Goal: Task Accomplishment & Management: Manage account settings

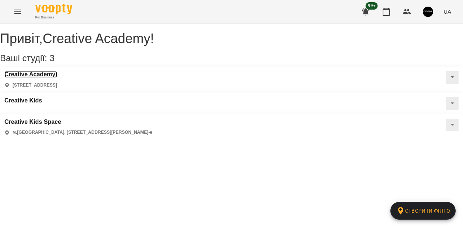
click at [56, 78] on h3 "Creative Academy" at bounding box center [30, 74] width 53 height 7
click at [56, 81] on div "Привіт , Creative Academy ! Ваші студії: 3 Створити філію Creative Academy Pohu…" at bounding box center [231, 82] width 463 height 116
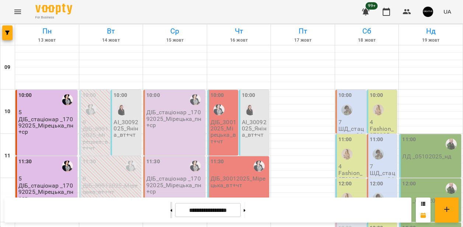
click at [170, 212] on button at bounding box center [171, 210] width 2 height 16
type input "**********"
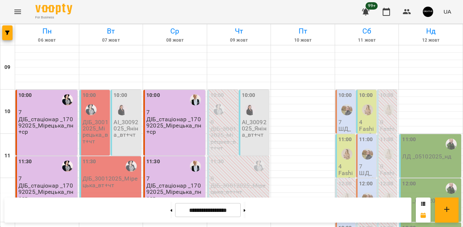
scroll to position [55, 0]
click at [347, 119] on p "7" at bounding box center [346, 122] width 16 height 6
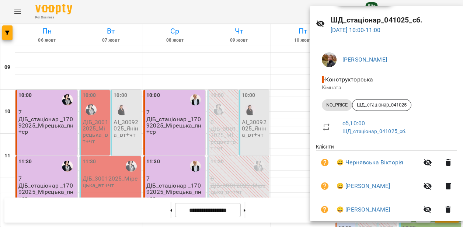
scroll to position [0, 0]
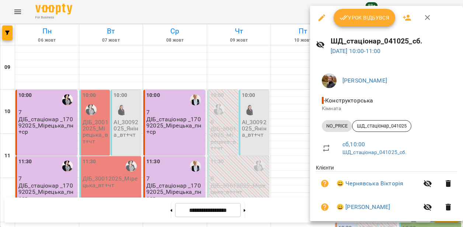
click at [430, 17] on icon "button" at bounding box center [427, 17] width 9 height 9
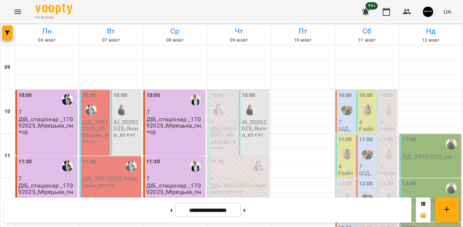
scroll to position [200, 0]
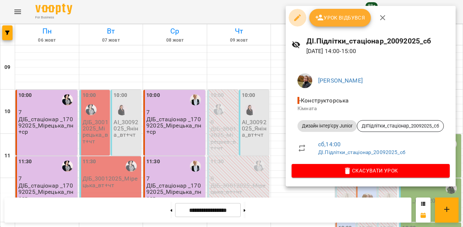
click at [297, 18] on icon "button" at bounding box center [297, 17] width 7 height 7
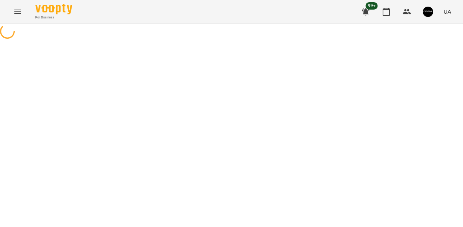
select select "**********"
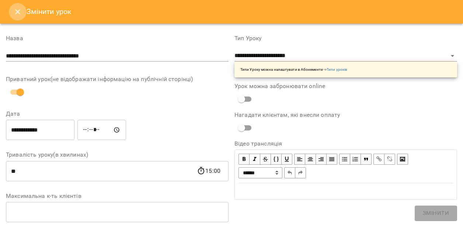
click at [20, 13] on icon "Close" at bounding box center [17, 11] width 9 height 9
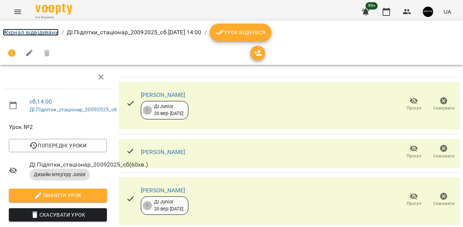
click at [16, 30] on link "Журнал відвідувань" at bounding box center [31, 32] width 56 height 7
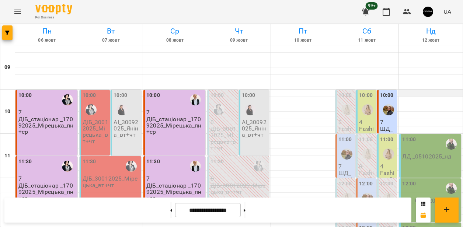
scroll to position [28, 0]
click at [391, 119] on p "7" at bounding box center [388, 122] width 16 height 6
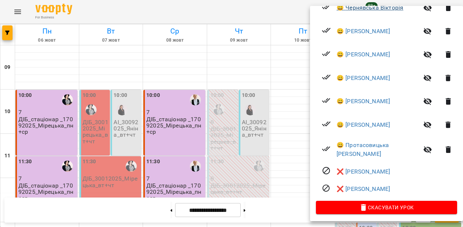
scroll to position [0, 0]
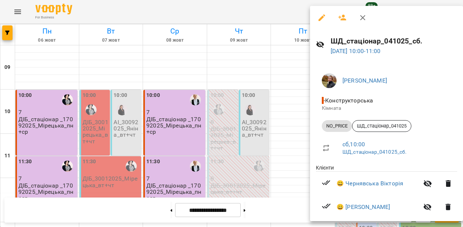
click at [299, 106] on div at bounding box center [231, 113] width 463 height 227
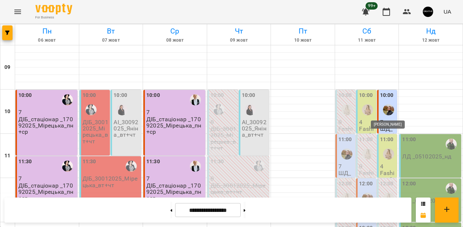
click at [389, 113] on img "Студницька Лілія" at bounding box center [388, 109] width 11 height 11
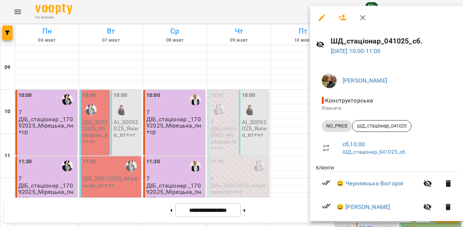
click at [322, 18] on icon "button" at bounding box center [321, 17] width 7 height 7
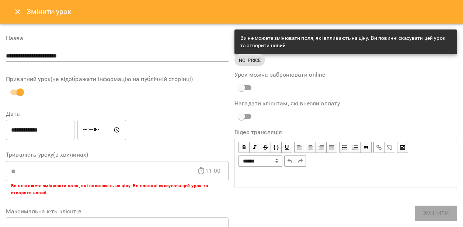
click at [17, 10] on icon "Close" at bounding box center [17, 11] width 9 height 9
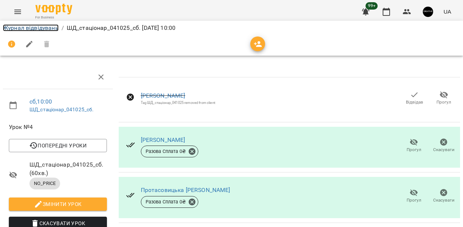
click at [20, 28] on link "Журнал відвідувань" at bounding box center [31, 27] width 56 height 7
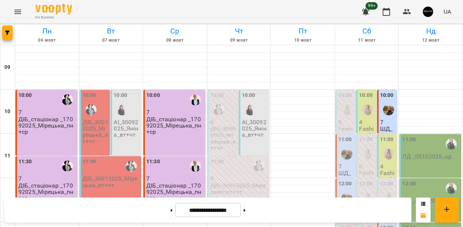
click at [389, 117] on div at bounding box center [388, 109] width 17 height 17
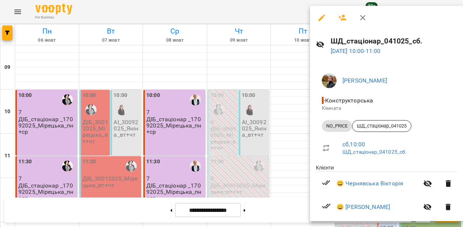
click at [286, 73] on div at bounding box center [231, 113] width 463 height 227
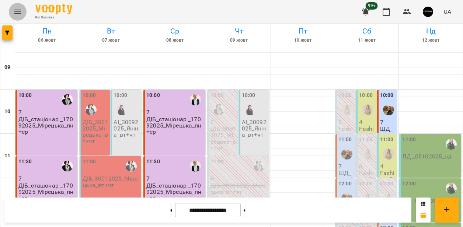
click at [11, 14] on button "Menu" at bounding box center [18, 12] width 18 height 18
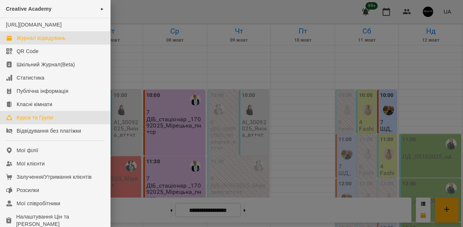
click at [27, 121] on div "Курси та Групи" at bounding box center [35, 117] width 36 height 7
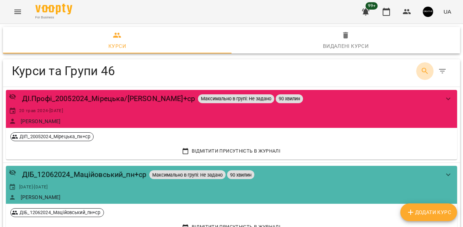
click at [426, 71] on icon "Search" at bounding box center [424, 71] width 9 height 9
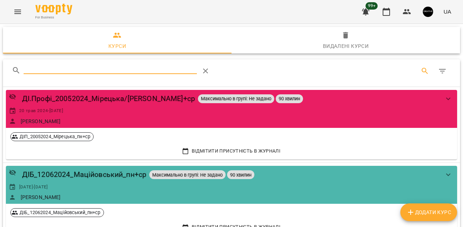
click at [197, 70] on div "Table Toolbar" at bounding box center [135, 71] width 246 height 18
drag, startPoint x: 197, startPoint y: 70, endPoint x: 191, endPoint y: 69, distance: 5.5
click at [197, 70] on input "Search" at bounding box center [110, 68] width 173 height 12
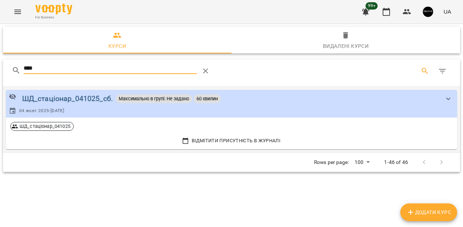
type input "****"
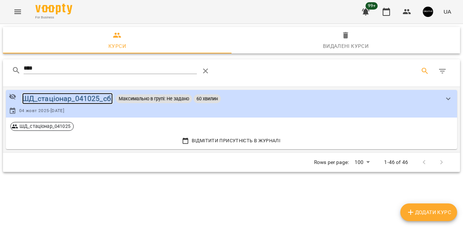
click at [86, 99] on div "ШД_стаціонар_041025_сб." at bounding box center [67, 98] width 91 height 11
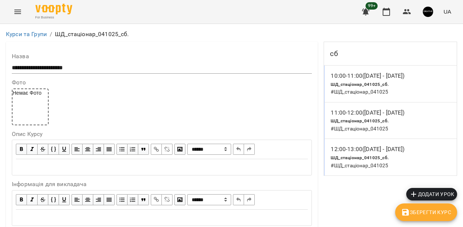
scroll to position [670, 0]
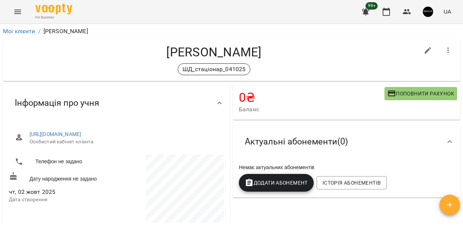
click at [428, 52] on icon "button" at bounding box center [427, 50] width 9 height 9
select select "**"
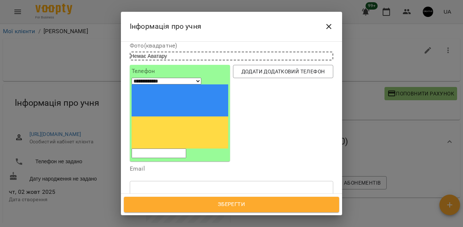
scroll to position [49, 0]
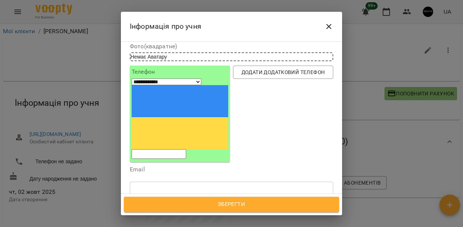
click at [189, 225] on icon at bounding box center [187, 226] width 3 height 3
click at [330, 22] on icon "Close" at bounding box center [328, 26] width 9 height 9
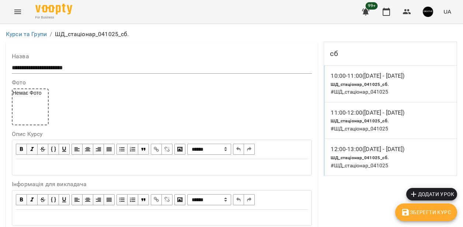
scroll to position [691, 0]
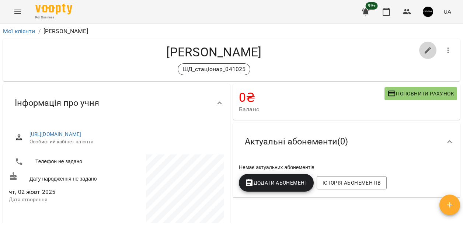
click at [424, 49] on icon "button" at bounding box center [427, 50] width 9 height 9
select select "**"
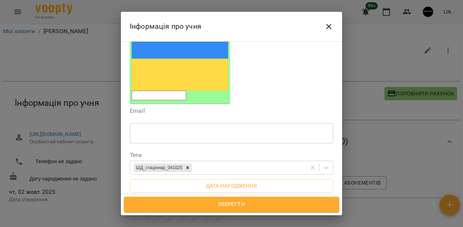
scroll to position [128, 0]
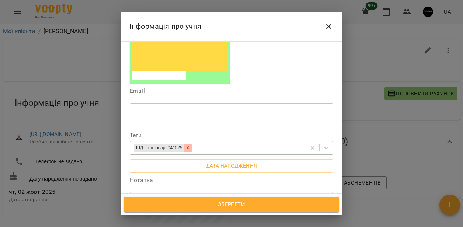
click at [189, 147] on icon at bounding box center [187, 148] width 3 height 3
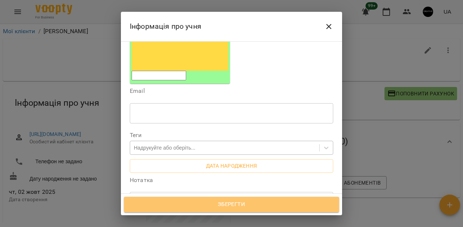
click at [237, 206] on span "Зберегти" at bounding box center [231, 205] width 199 height 10
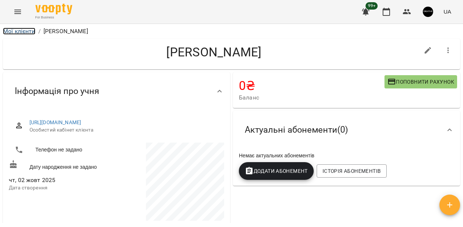
click at [7, 34] on link "Мої клієнти" at bounding box center [19, 31] width 32 height 7
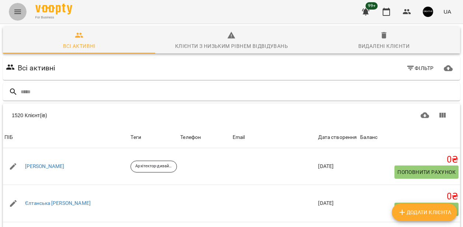
click at [19, 13] on icon "Menu" at bounding box center [17, 11] width 9 height 9
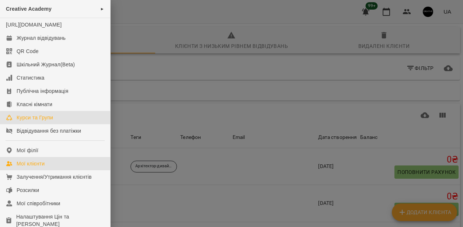
click at [35, 121] on div "Курси та Групи" at bounding box center [35, 117] width 36 height 7
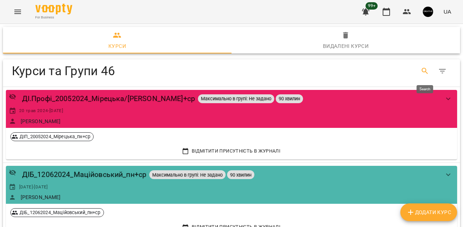
click at [421, 70] on icon "Search" at bounding box center [424, 71] width 6 height 6
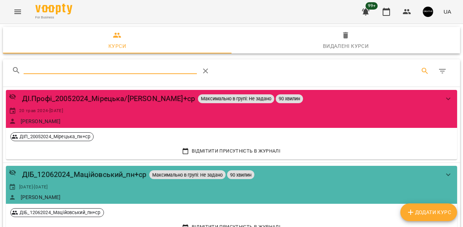
click at [154, 71] on input "Search" at bounding box center [110, 68] width 173 height 12
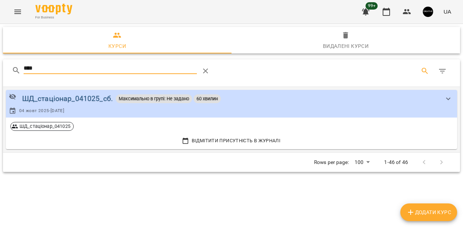
type input "****"
click at [87, 99] on div "ШД_стаціонар_041025_сб." at bounding box center [67, 98] width 91 height 11
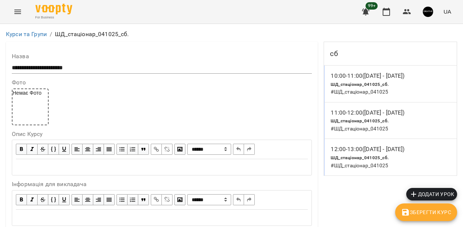
scroll to position [681, 0]
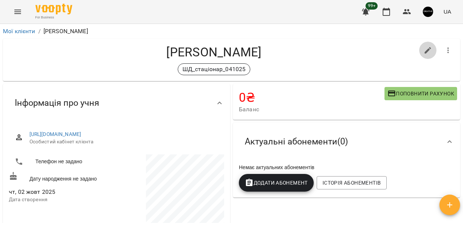
click at [424, 52] on icon "button" at bounding box center [427, 50] width 7 height 7
select select "**"
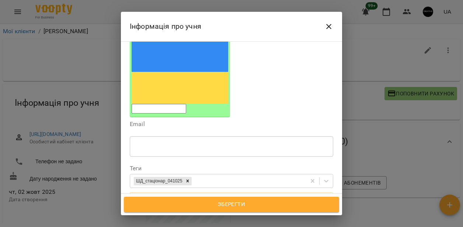
scroll to position [99, 0]
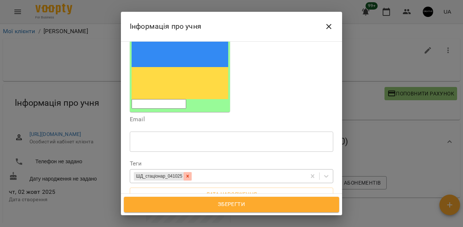
click at [189, 175] on icon at bounding box center [187, 176] width 3 height 3
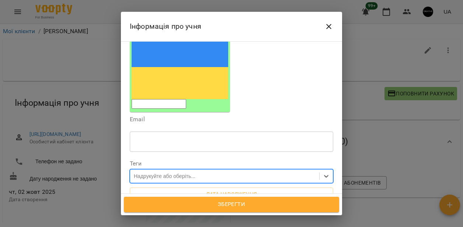
click at [216, 206] on span "Зберегти" at bounding box center [231, 205] width 199 height 10
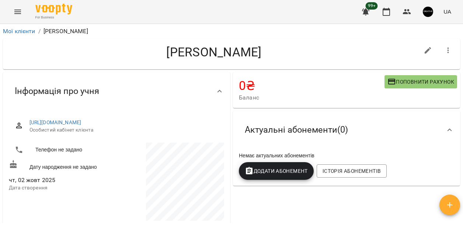
click at [17, 27] on li "Мої клієнти" at bounding box center [19, 31] width 32 height 9
click at [18, 7] on icon "Menu" at bounding box center [17, 11] width 9 height 9
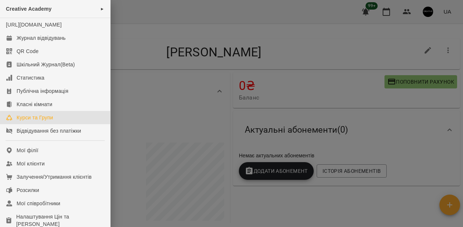
click at [31, 121] on div "Курси та Групи" at bounding box center [35, 117] width 36 height 7
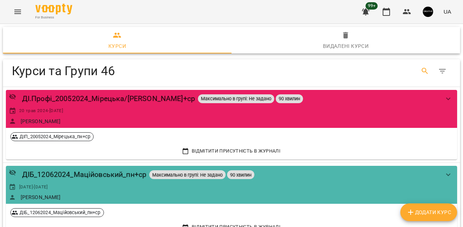
click at [421, 72] on icon "Search" at bounding box center [424, 71] width 9 height 9
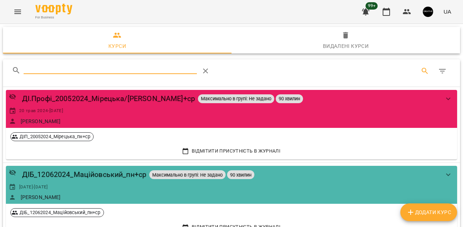
click at [116, 70] on input "Search" at bounding box center [110, 68] width 173 height 12
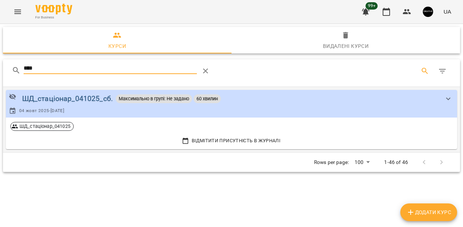
type input "****"
click at [95, 96] on div "ШД_стаціонар_041025_сб." at bounding box center [67, 98] width 91 height 11
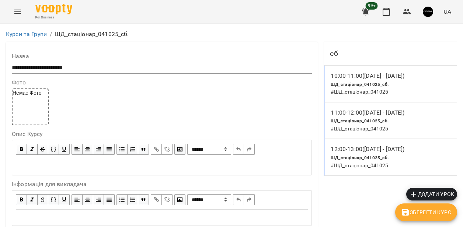
scroll to position [683, 0]
click at [421, 214] on span "Зберегти Курс" at bounding box center [426, 212] width 50 height 9
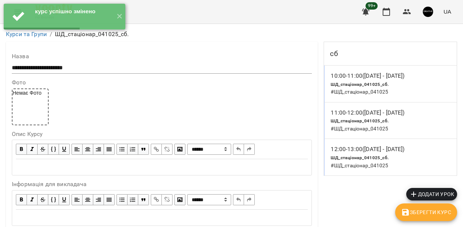
scroll to position [0, 0]
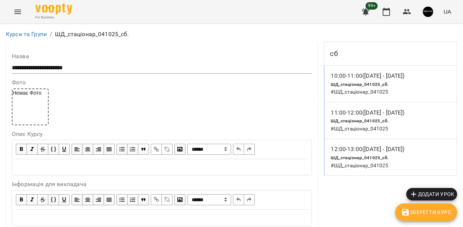
click at [13, 10] on button "Menu" at bounding box center [18, 12] width 18 height 18
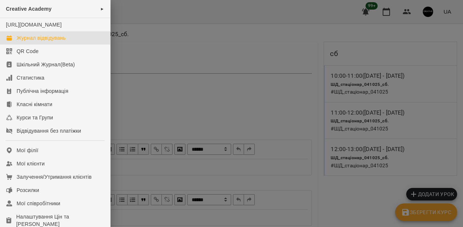
click at [41, 42] on div "Журнал відвідувань" at bounding box center [41, 37] width 49 height 7
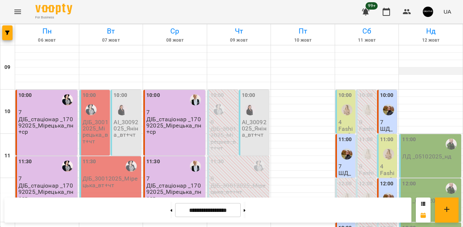
scroll to position [29, 0]
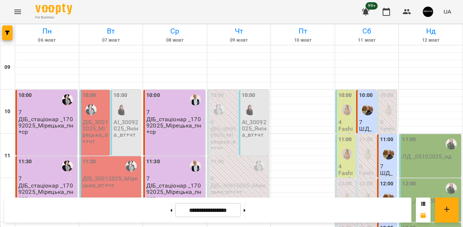
click at [370, 118] on div at bounding box center [367, 109] width 17 height 17
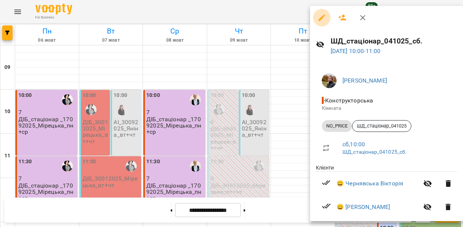
click at [320, 18] on icon "button" at bounding box center [321, 17] width 7 height 7
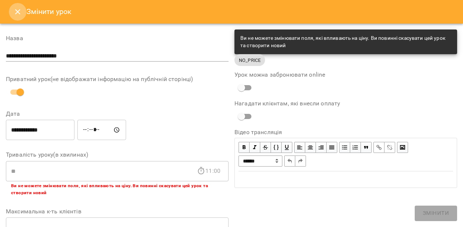
click at [20, 15] on icon "Close" at bounding box center [17, 11] width 9 height 9
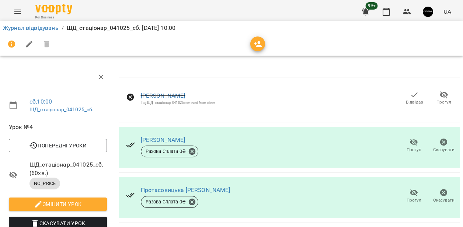
click at [256, 39] on button "button" at bounding box center [257, 43] width 15 height 15
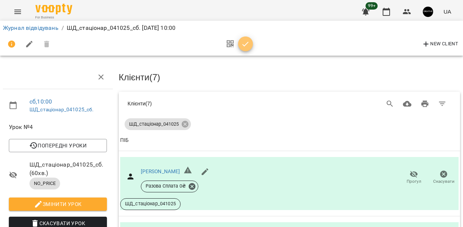
click at [245, 42] on icon "button" at bounding box center [245, 44] width 9 height 9
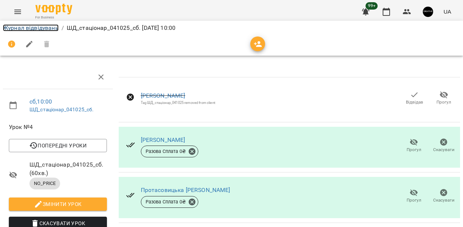
click at [20, 24] on link "Журнал відвідувань" at bounding box center [31, 27] width 56 height 7
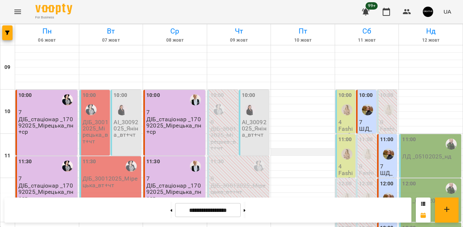
scroll to position [44, 0]
click at [15, 8] on icon "Menu" at bounding box center [17, 11] width 9 height 9
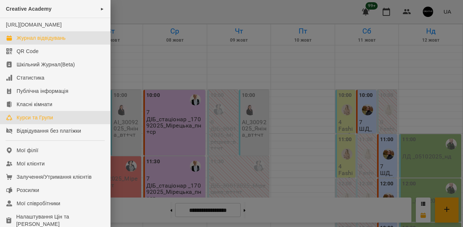
click at [29, 121] on div "Курси та Групи" at bounding box center [35, 117] width 36 height 7
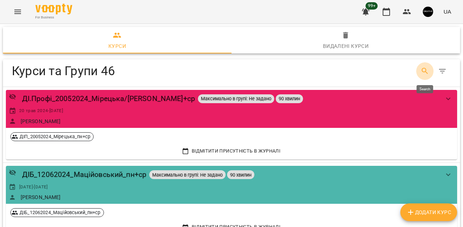
click at [422, 74] on icon "Search" at bounding box center [424, 71] width 9 height 9
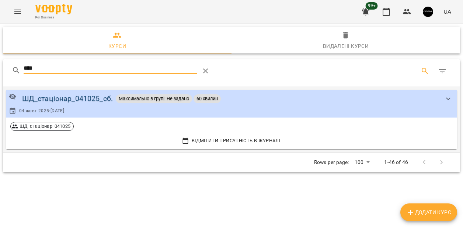
type input "****"
click at [40, 104] on div "ШД_стаціонар_041025_сб." at bounding box center [67, 98] width 91 height 11
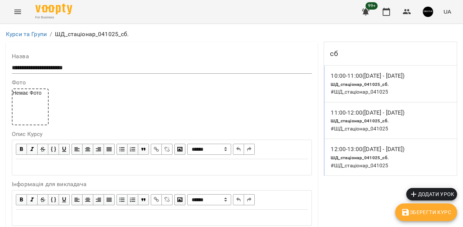
click at [356, 83] on span "ШД_стаціонар_041025_сб." at bounding box center [359, 84] width 58 height 5
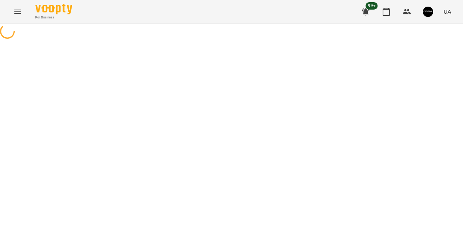
select select "*"
select select "********"
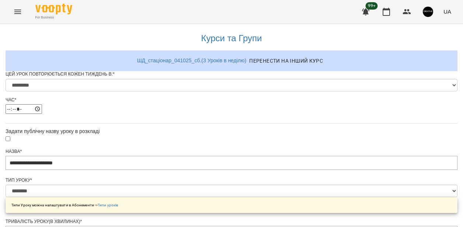
scroll to position [463, 0]
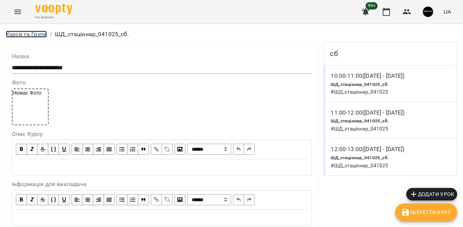
click at [15, 32] on link "Курси та Групи" at bounding box center [26, 34] width 41 height 7
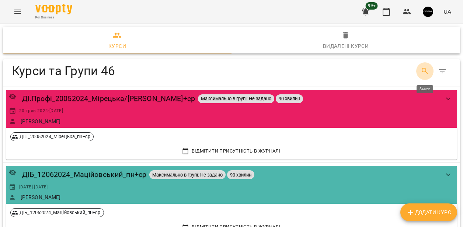
click at [424, 70] on icon "Search" at bounding box center [424, 71] width 9 height 9
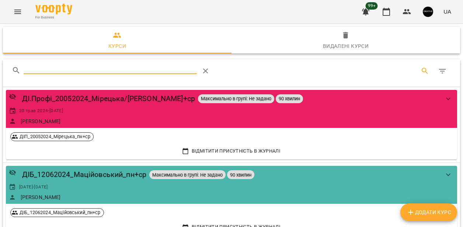
click at [140, 69] on input "Search" at bounding box center [110, 68] width 173 height 12
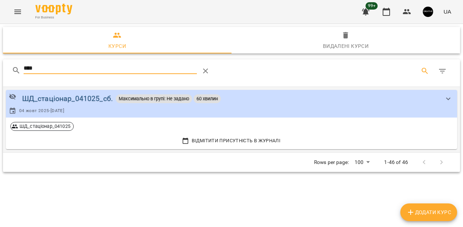
type input "****"
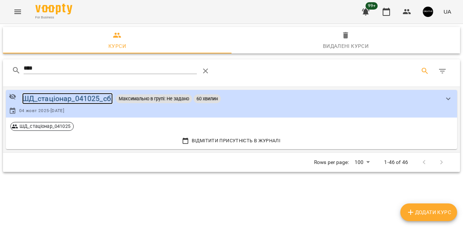
click at [89, 101] on div "ШД_стаціонар_041025_сб." at bounding box center [67, 98] width 91 height 11
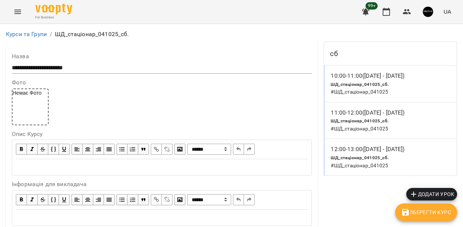
click at [344, 120] on span "ШД_стаціонар_041025_сб." at bounding box center [359, 120] width 58 height 5
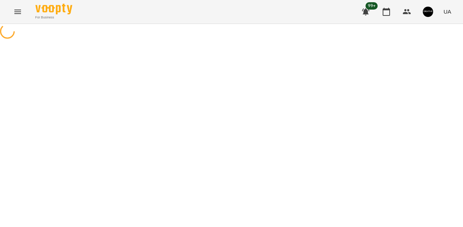
select select "*"
select select "********"
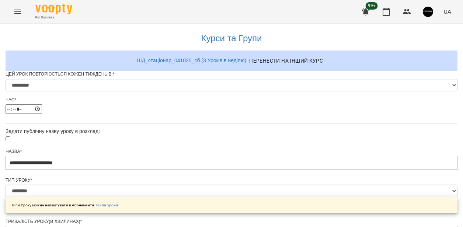
scroll to position [463, 0]
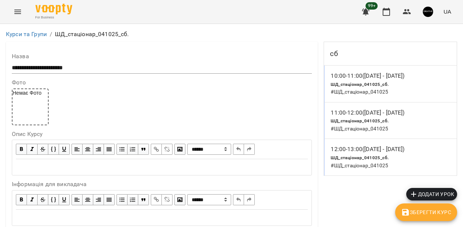
click at [355, 162] on div "ШД_стаціонар_041025_сб. # ШД_стаціонар_041025" at bounding box center [359, 161] width 61 height 19
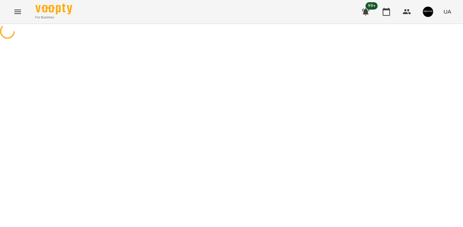
select select "*"
select select "********"
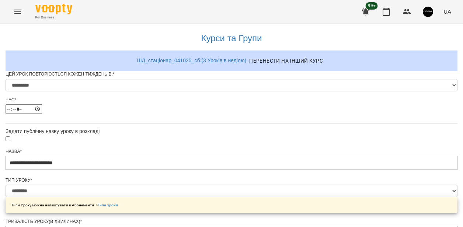
scroll to position [112, 0]
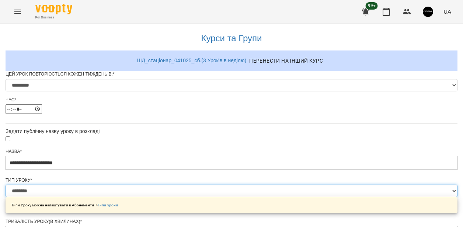
click at [227, 185] on select "**********" at bounding box center [232, 191] width 452 height 13
click at [143, 185] on select "**********" at bounding box center [232, 191] width 452 height 13
click at [196, 185] on select "**********" at bounding box center [232, 191] width 452 height 13
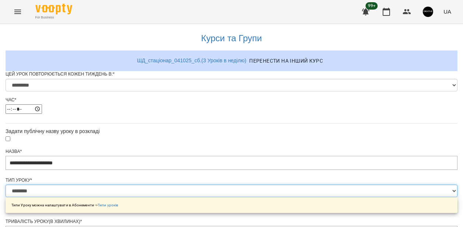
click at [307, 185] on select "**********" at bounding box center [232, 191] width 452 height 13
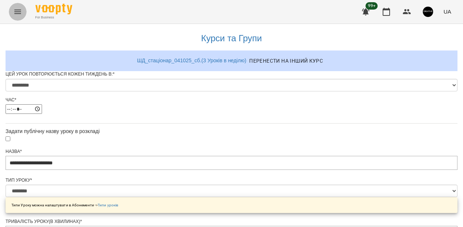
click at [22, 15] on button "Menu" at bounding box center [18, 12] width 18 height 18
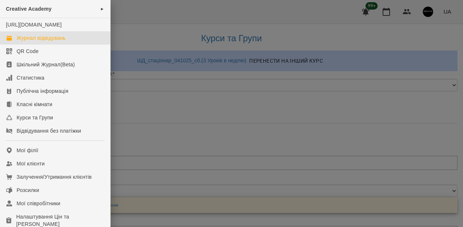
click at [35, 42] on div "Журнал відвідувань" at bounding box center [41, 37] width 49 height 7
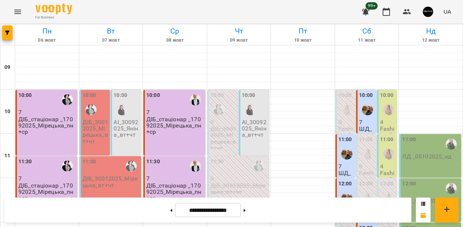
click at [17, 12] on icon "Menu" at bounding box center [17, 12] width 7 height 4
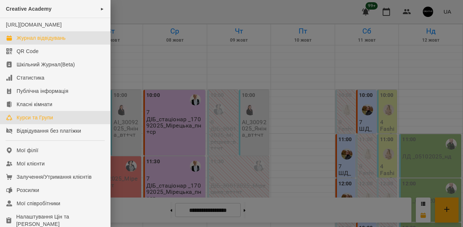
click at [19, 121] on div "Курси та Групи" at bounding box center [35, 117] width 36 height 7
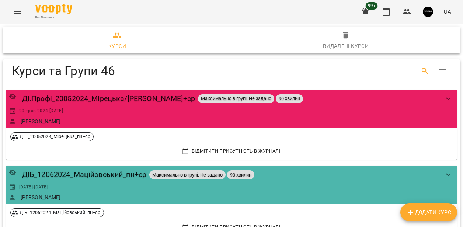
click at [424, 72] on icon "Search" at bounding box center [424, 71] width 6 height 6
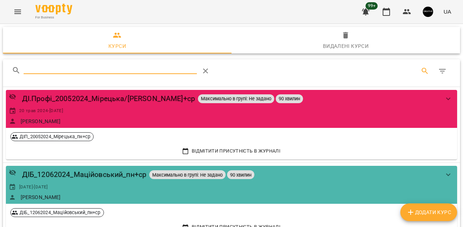
click at [116, 72] on input "Search" at bounding box center [110, 68] width 173 height 12
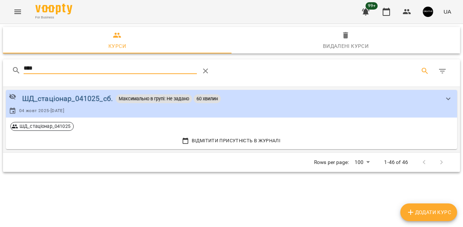
type input "****"
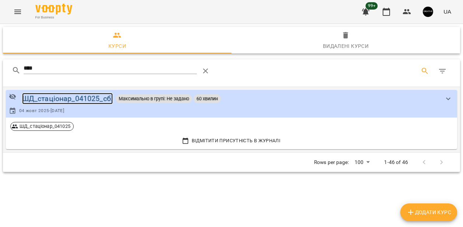
click at [98, 99] on div "ШД_стаціонар_041025_сб." at bounding box center [67, 98] width 91 height 11
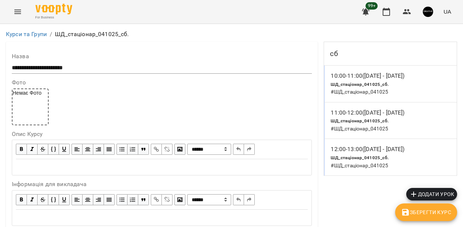
click at [364, 83] on span "ШД_стаціонар_041025_сб." at bounding box center [359, 84] width 58 height 5
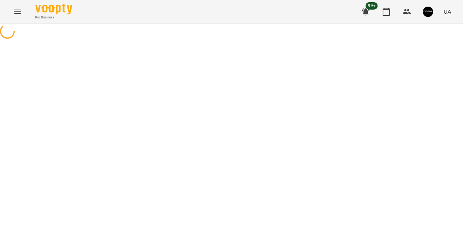
select select "*"
select select "********"
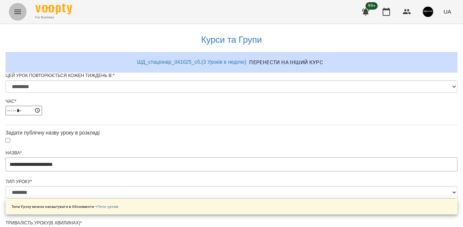
click at [19, 15] on icon "Menu" at bounding box center [17, 11] width 9 height 9
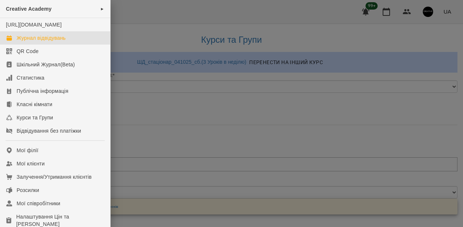
click at [27, 42] on div "Журнал відвідувань" at bounding box center [41, 37] width 49 height 7
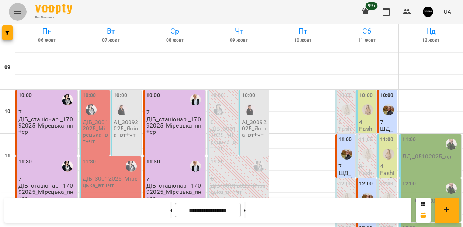
click at [20, 12] on icon "Menu" at bounding box center [17, 12] width 7 height 4
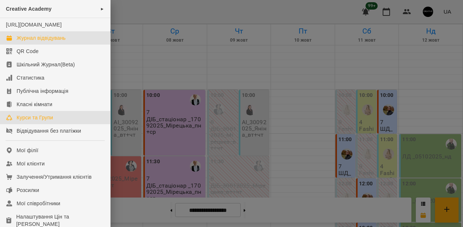
click at [31, 124] on link "Курси та Групи" at bounding box center [55, 117] width 110 height 13
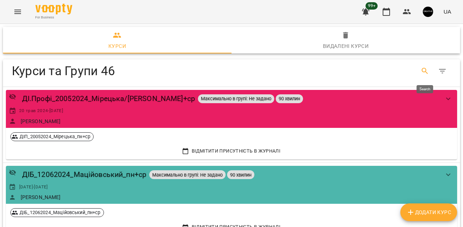
click at [421, 69] on icon "Search" at bounding box center [424, 71] width 6 height 6
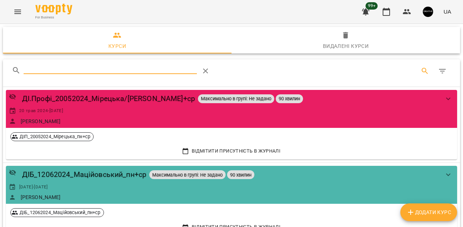
click at [182, 67] on input "Search" at bounding box center [110, 68] width 173 height 12
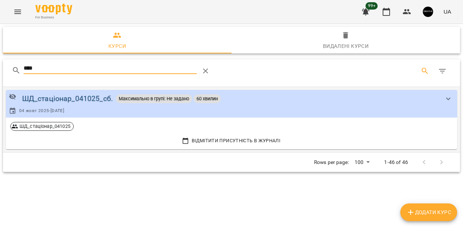
type input "****"
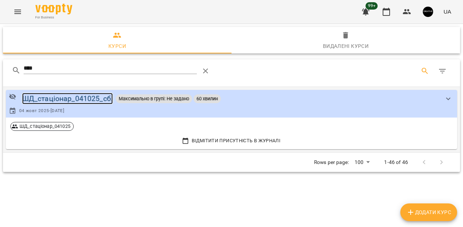
click at [84, 98] on div "ШД_стаціонар_041025_сб." at bounding box center [67, 98] width 91 height 11
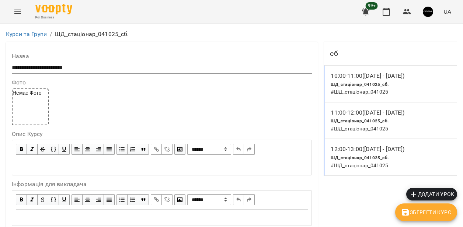
scroll to position [147, 0]
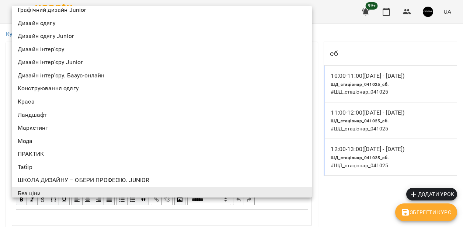
scroll to position [172, 0]
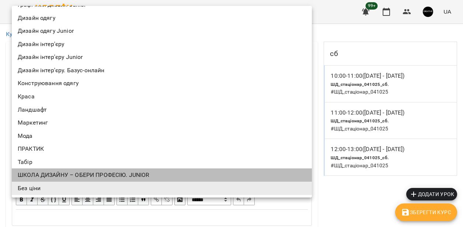
click at [72, 177] on li "ШКОЛА ДИЗАЙНУ – ОБЕРИ ПРОФЕСІЮ. JUNIOR" at bounding box center [162, 174] width 300 height 13
type input "**********"
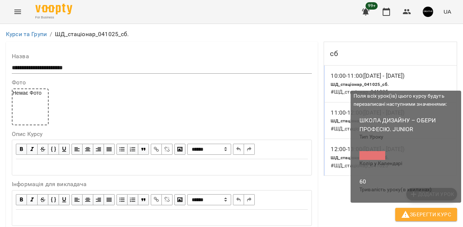
click at [409, 216] on icon "button" at bounding box center [405, 214] width 9 height 9
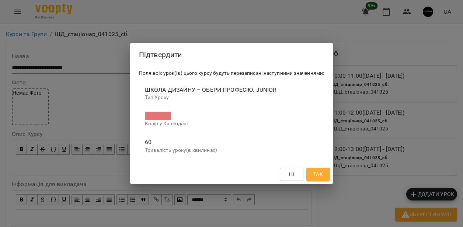
click at [323, 174] on span "Так" at bounding box center [318, 174] width 10 height 9
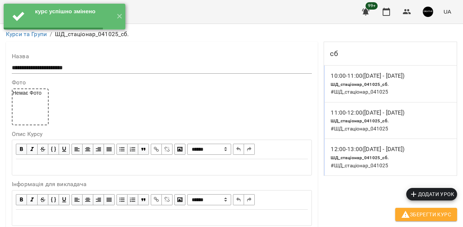
scroll to position [0, 0]
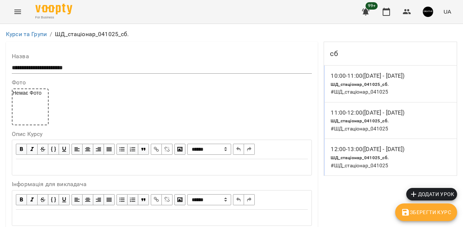
click at [378, 90] on h6 "# ШД_стаціонар_041025" at bounding box center [359, 92] width 58 height 8
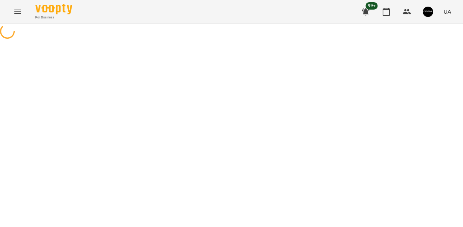
select select "*"
select select "**********"
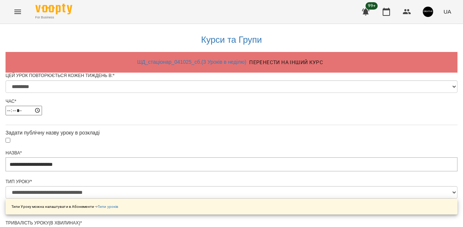
click at [18, 6] on button "Menu" at bounding box center [18, 12] width 18 height 18
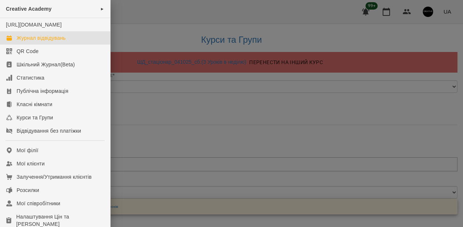
click at [24, 42] on div "Журнал відвідувань" at bounding box center [41, 37] width 49 height 7
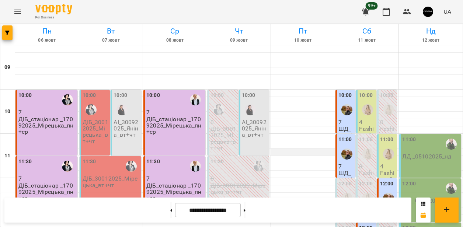
scroll to position [20, 0]
click at [325, 171] on div at bounding box center [303, 174] width 64 height 7
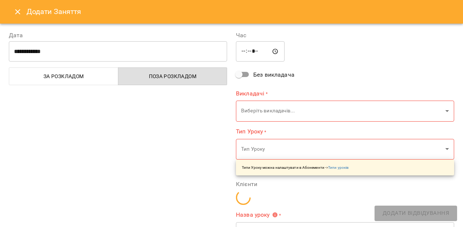
type input "**********"
click at [22, 10] on button "Close" at bounding box center [18, 12] width 18 height 18
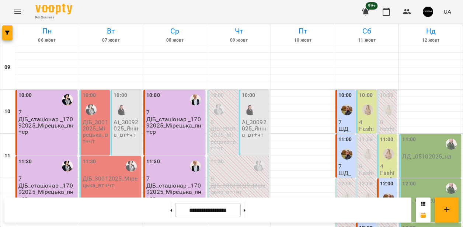
click at [345, 119] on p "7" at bounding box center [346, 122] width 16 height 6
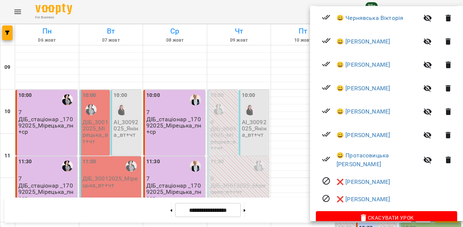
scroll to position [168, 0]
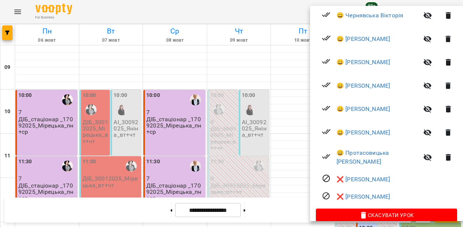
click at [445, 87] on icon "button" at bounding box center [447, 86] width 5 height 7
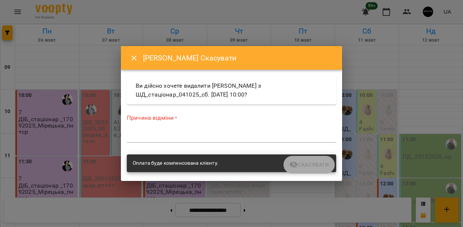
click at [160, 136] on textarea at bounding box center [231, 136] width 209 height 7
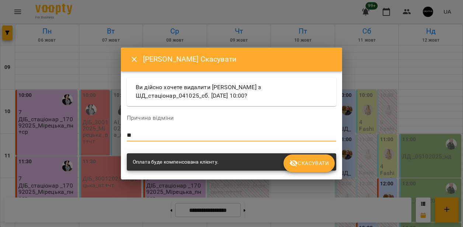
type textarea "*"
type textarea "*******"
click at [289, 163] on button "Скасувати" at bounding box center [308, 163] width 51 height 18
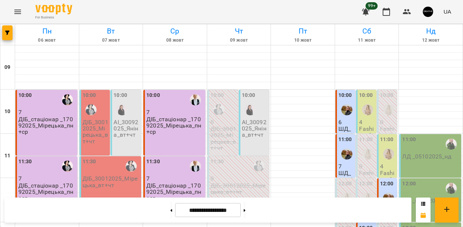
click at [347, 126] on p "ШД_стаціонар_041025_сб." at bounding box center [346, 145] width 16 height 38
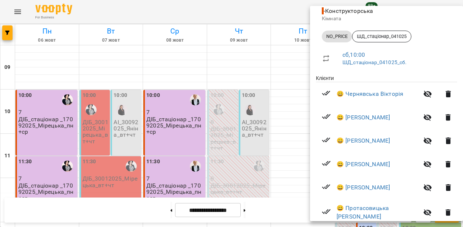
scroll to position [152, 0]
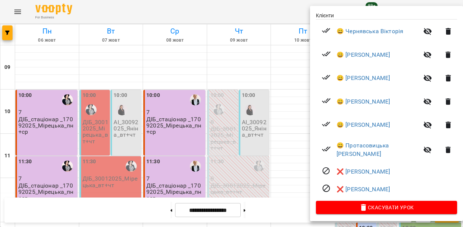
click at [445, 77] on icon "button" at bounding box center [447, 78] width 5 height 7
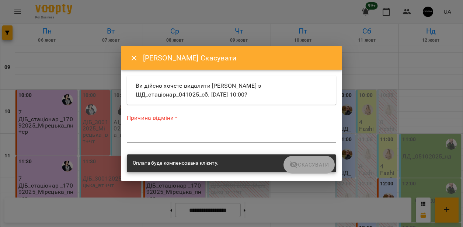
click at [150, 136] on textarea at bounding box center [231, 136] width 209 height 7
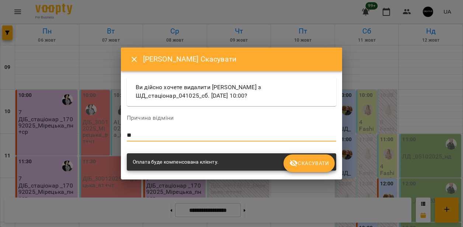
type textarea "*"
type textarea "*******"
click at [322, 164] on span "Скасувати" at bounding box center [308, 163] width 39 height 9
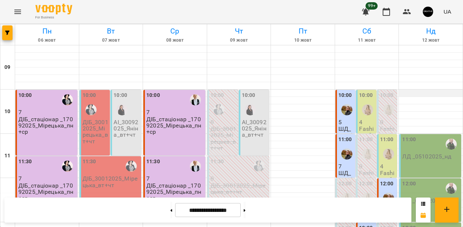
click at [441, 90] on div at bounding box center [431, 93] width 64 height 7
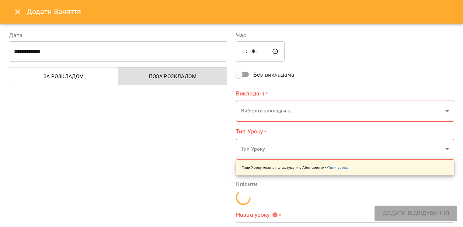
type input "**********"
click at [19, 13] on icon "Close" at bounding box center [17, 11] width 9 height 9
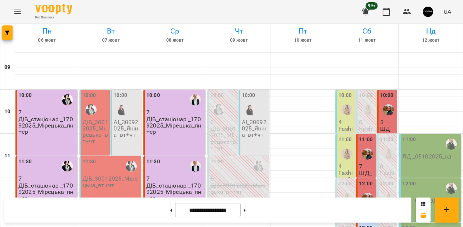
click at [371, 150] on img "Студницька Лілія" at bounding box center [367, 153] width 11 height 11
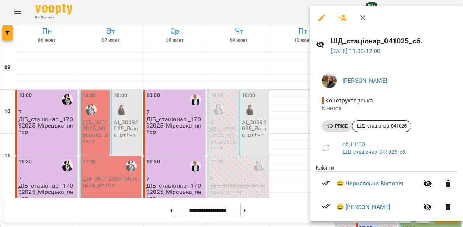
click at [354, 42] on h6 "ШД_стаціонар_041025_сб." at bounding box center [393, 40] width 126 height 11
click at [349, 42] on h6 "ШД_стаціонар_041025_сб." at bounding box center [393, 40] width 126 height 11
click at [320, 15] on icon "button" at bounding box center [321, 17] width 9 height 9
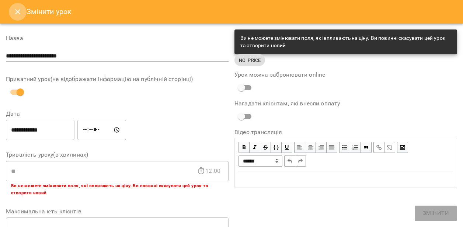
click at [20, 10] on icon "Close" at bounding box center [17, 11] width 9 height 9
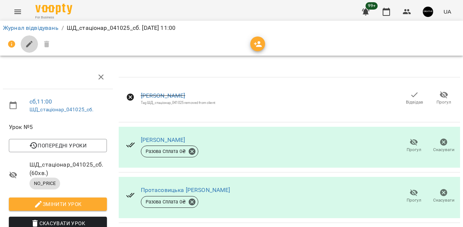
click at [27, 48] on button "button" at bounding box center [30, 44] width 18 height 18
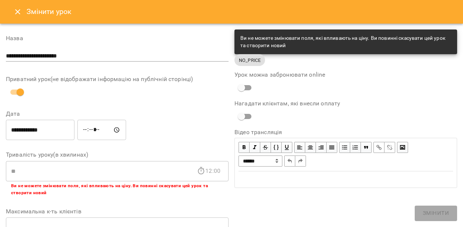
click at [16, 17] on button "Close" at bounding box center [18, 12] width 18 height 18
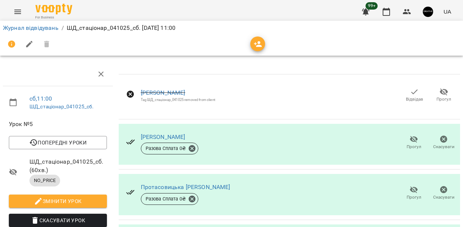
scroll to position [83, 0]
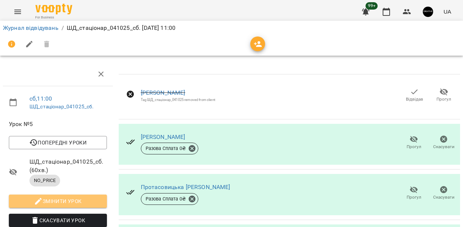
click at [64, 197] on span "Змінити урок" at bounding box center [58, 201] width 86 height 9
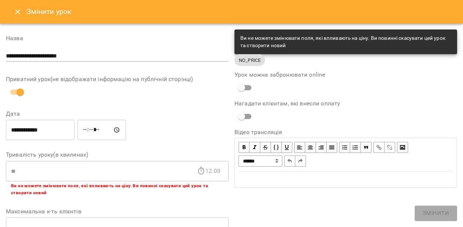
click at [17, 10] on icon "Close" at bounding box center [17, 11] width 9 height 9
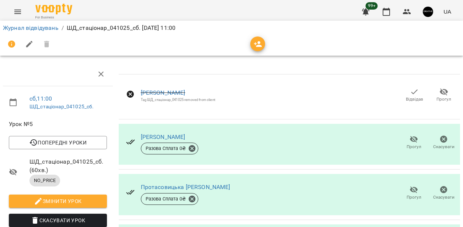
scroll to position [203, 0]
click at [259, 45] on icon "button" at bounding box center [258, 44] width 8 height 6
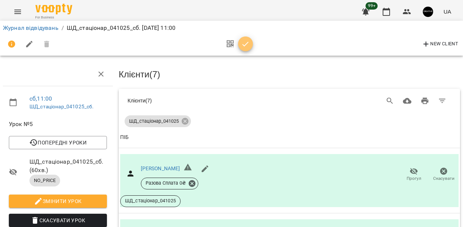
click at [248, 44] on icon "button" at bounding box center [245, 44] width 9 height 9
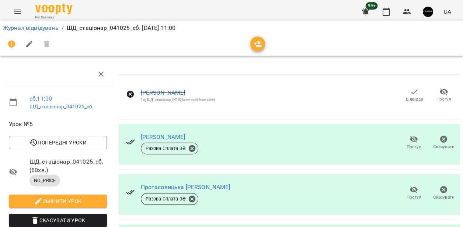
scroll to position [0, 0]
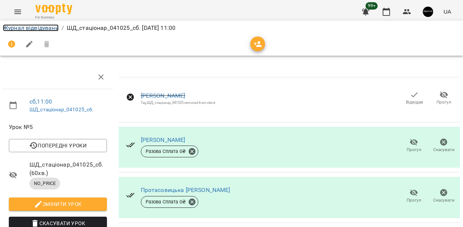
click at [42, 27] on link "Журнал відвідувань" at bounding box center [31, 27] width 56 height 7
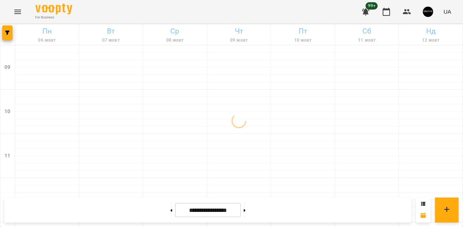
click at [20, 13] on icon "Menu" at bounding box center [17, 11] width 9 height 9
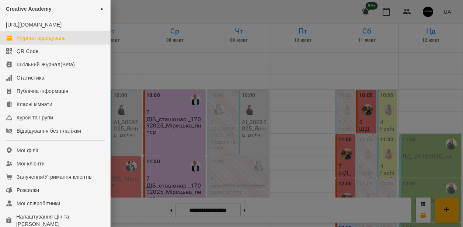
click at [26, 42] on div "Журнал відвідувань" at bounding box center [41, 37] width 49 height 7
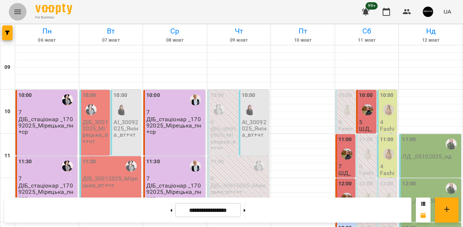
click at [15, 15] on icon "Menu" at bounding box center [17, 11] width 9 height 9
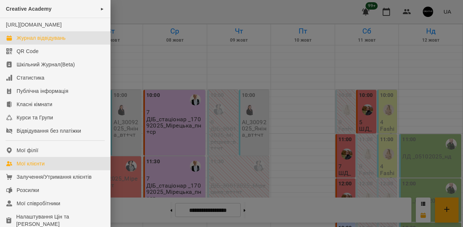
click at [34, 167] on div "Мої клієнти" at bounding box center [31, 163] width 28 height 7
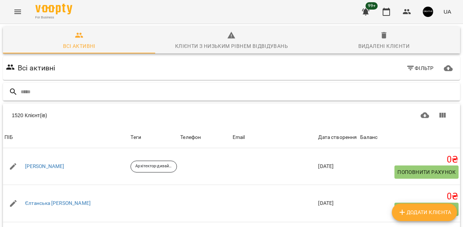
click at [130, 95] on input "text" at bounding box center [239, 92] width 436 height 12
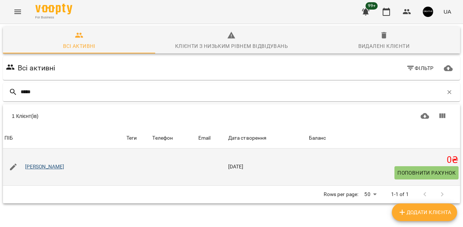
type input "*****"
click at [56, 165] on link "[PERSON_NAME]" at bounding box center [44, 166] width 39 height 7
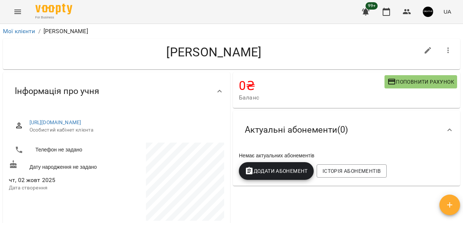
click at [17, 16] on icon "Menu" at bounding box center [17, 11] width 9 height 9
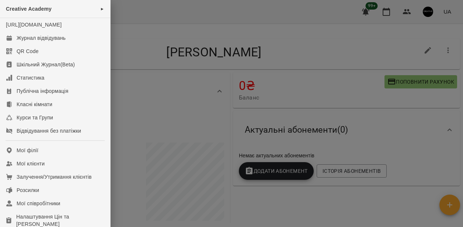
click at [198, 28] on div at bounding box center [231, 113] width 463 height 227
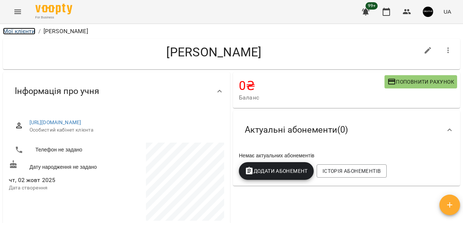
click at [25, 31] on link "Мої клієнти" at bounding box center [19, 31] width 32 height 7
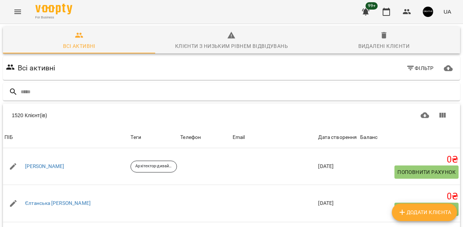
click at [16, 14] on icon "Menu" at bounding box center [17, 11] width 9 height 9
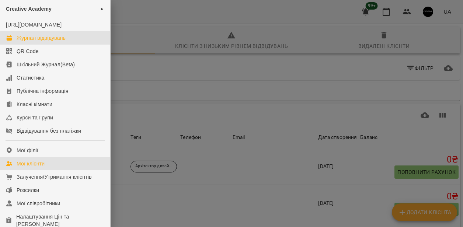
click at [32, 42] on div "Журнал відвідувань" at bounding box center [41, 37] width 49 height 7
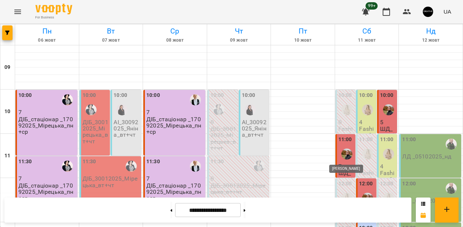
click at [345, 153] on img "Студницька Лілія" at bounding box center [346, 153] width 11 height 11
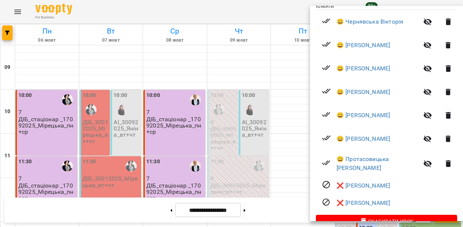
scroll to position [170, 0]
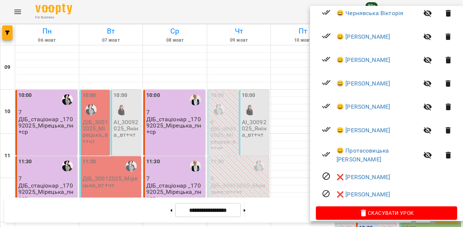
click at [286, 72] on div at bounding box center [231, 113] width 463 height 227
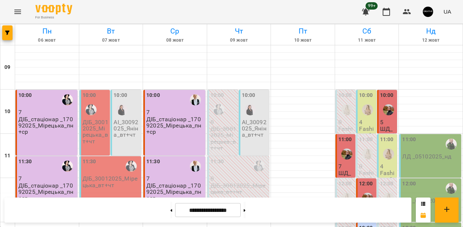
click at [9, 14] on button "Menu" at bounding box center [18, 12] width 18 height 18
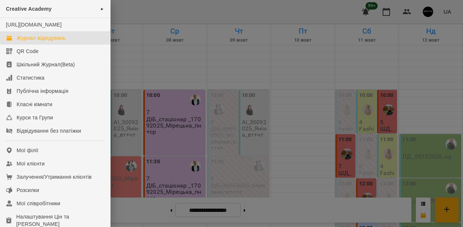
click at [59, 42] on div "Журнал відвідувань" at bounding box center [41, 37] width 49 height 7
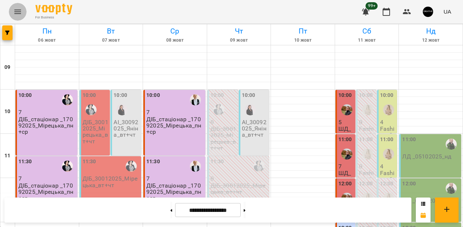
click at [18, 15] on icon "Menu" at bounding box center [17, 11] width 9 height 9
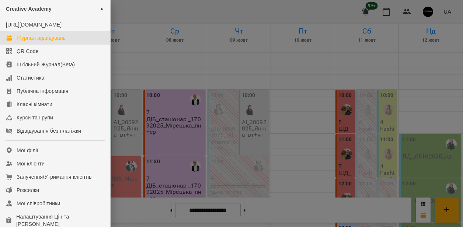
click at [190, 56] on div at bounding box center [231, 113] width 463 height 227
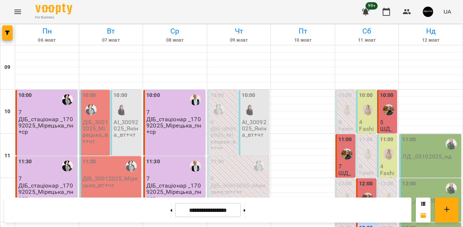
scroll to position [371, 0]
click at [245, 212] on button at bounding box center [245, 210] width 2 height 16
type input "**********"
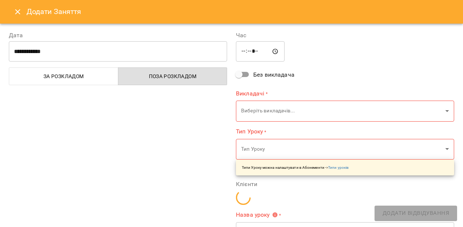
type input "**********"
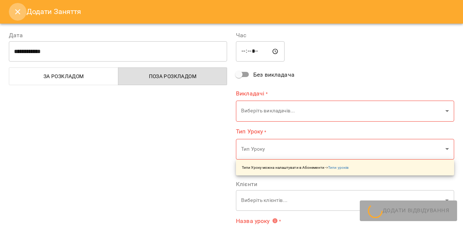
click at [17, 15] on icon "Close" at bounding box center [17, 11] width 9 height 9
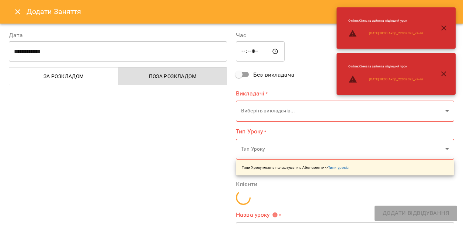
type input "**********"
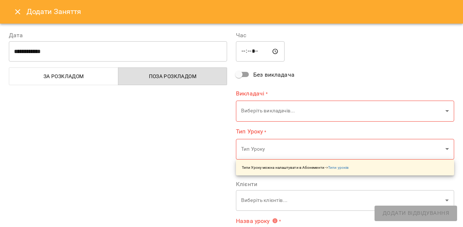
click at [14, 13] on icon "Close" at bounding box center [17, 11] width 9 height 9
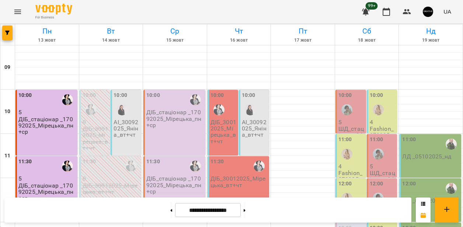
scroll to position [295, 0]
click at [170, 214] on button at bounding box center [171, 210] width 2 height 16
type input "**********"
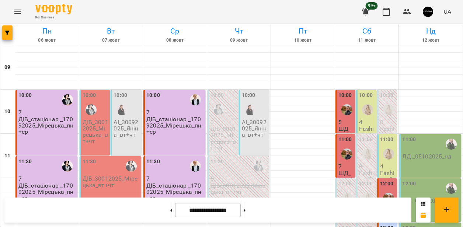
scroll to position [24, 0]
click at [18, 9] on icon "Menu" at bounding box center [17, 11] width 9 height 9
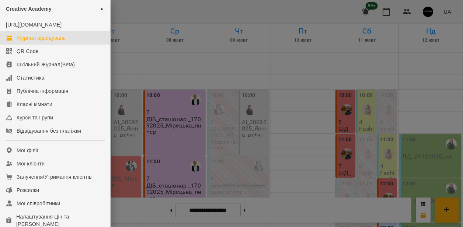
click at [342, 133] on div at bounding box center [231, 113] width 463 height 227
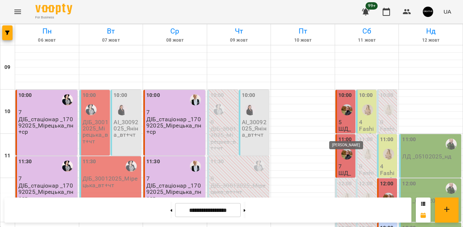
click at [342, 148] on img "Студницька Лілія" at bounding box center [346, 153] width 11 height 11
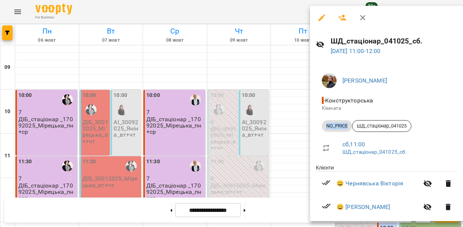
click at [342, 132] on div "NO_PRICE" at bounding box center [337, 126] width 30 height 12
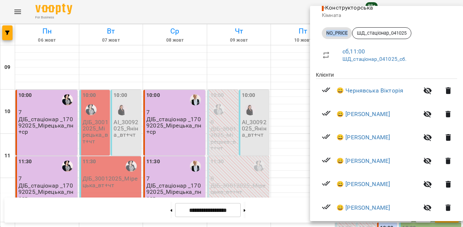
scroll to position [98, 0]
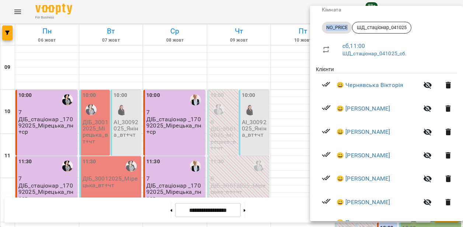
click at [445, 135] on icon "button" at bounding box center [447, 132] width 5 height 7
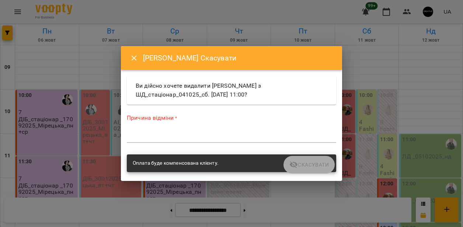
click at [175, 135] on textarea at bounding box center [231, 136] width 209 height 7
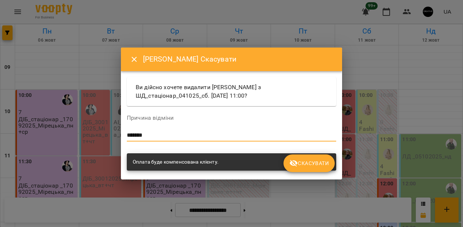
type textarea "*******"
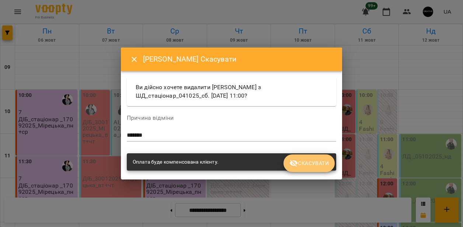
click at [315, 163] on span "Скасувати" at bounding box center [308, 163] width 39 height 9
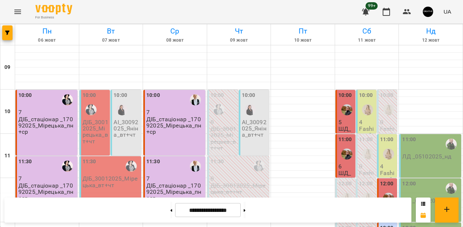
click at [344, 163] on p "6" at bounding box center [346, 166] width 16 height 6
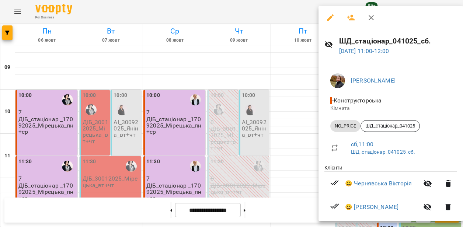
click at [344, 143] on li "сб , 11:00 ШД_стаціонар_041025_сб." at bounding box center [390, 148] width 133 height 26
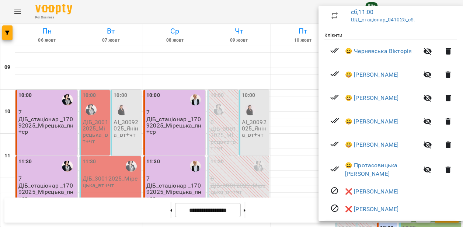
scroll to position [135, 0]
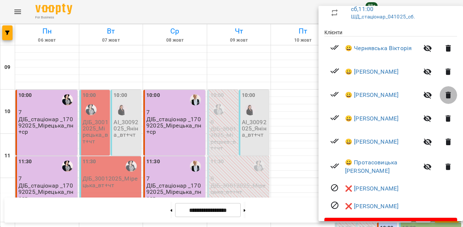
click at [445, 96] on icon "button" at bounding box center [447, 95] width 5 height 7
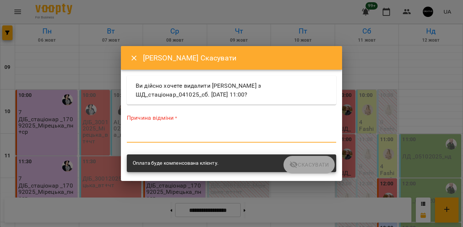
click at [178, 137] on textarea at bounding box center [231, 136] width 209 height 7
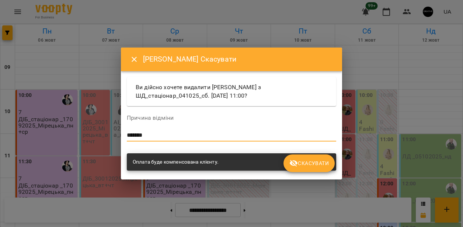
type textarea "*******"
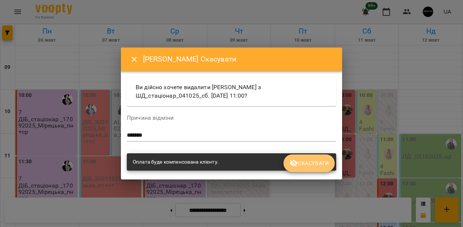
click at [319, 166] on span "Скасувати" at bounding box center [308, 163] width 39 height 9
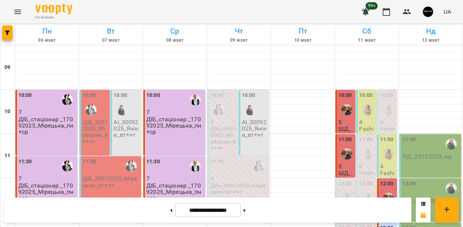
scroll to position [56, 0]
click at [389, 193] on img "Студницька Лілія" at bounding box center [388, 198] width 11 height 11
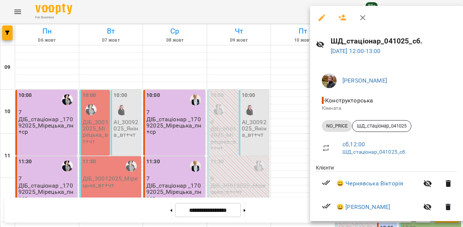
click at [389, 145] on li "сб , 12:00 ШД_стаціонар_041025_сб." at bounding box center [386, 148] width 141 height 26
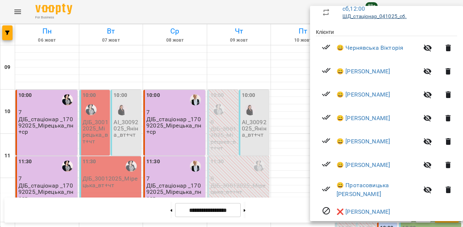
scroll to position [145, 0]
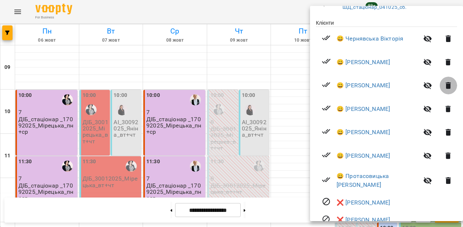
click at [444, 83] on icon "button" at bounding box center [448, 85] width 9 height 9
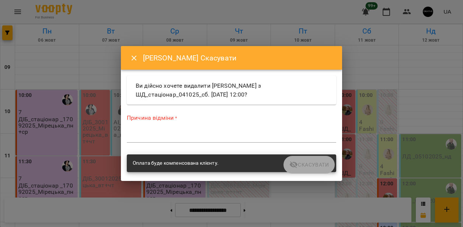
click at [219, 142] on div "*" at bounding box center [231, 137] width 209 height 12
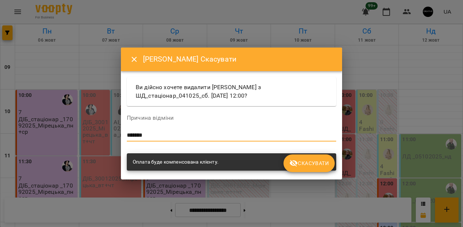
type textarea "*******"
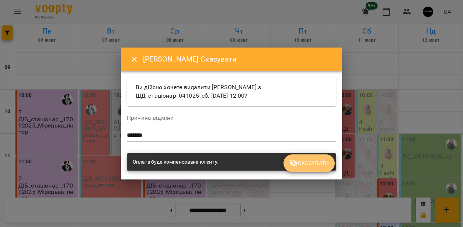
click at [307, 165] on span "Скасувати" at bounding box center [308, 163] width 39 height 9
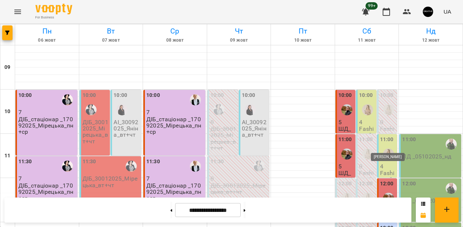
click at [385, 193] on img "Студницька Лілія" at bounding box center [388, 198] width 11 height 11
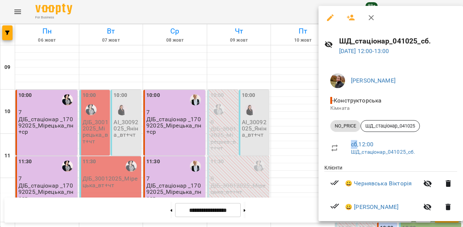
click at [385, 145] on ul "[PERSON_NAME] - Конструкторська Кімната NO_PRICE ШД_стаціонар_041025 сб , 12:00…" at bounding box center [390, 115] width 133 height 97
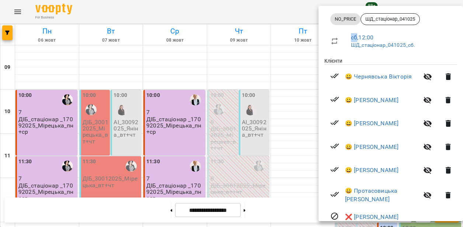
scroll to position [108, 0]
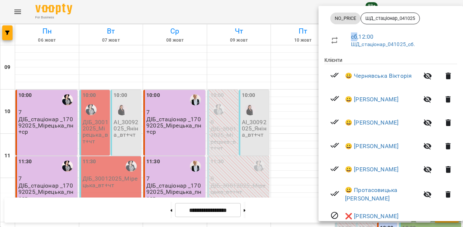
click at [445, 122] on icon "button" at bounding box center [447, 122] width 5 height 7
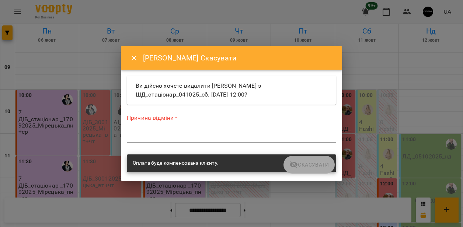
click at [234, 132] on div "*" at bounding box center [231, 137] width 209 height 12
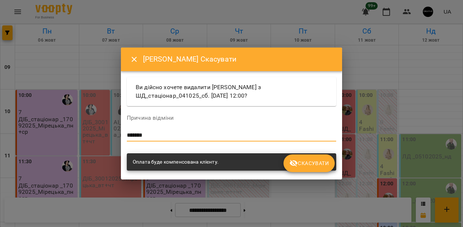
type textarea "*******"
click at [314, 162] on span "Скасувати" at bounding box center [308, 163] width 39 height 9
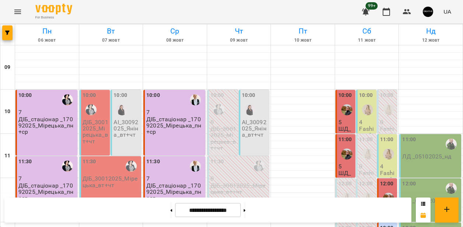
scroll to position [115, 0]
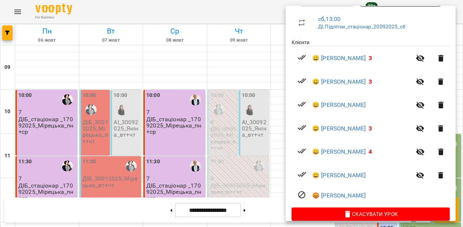
scroll to position [87, 0]
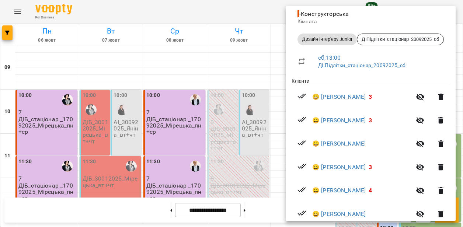
click at [215, 190] on div at bounding box center [231, 113] width 463 height 227
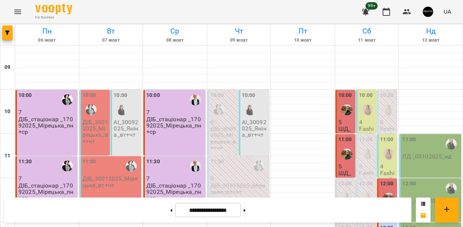
scroll to position [125, 0]
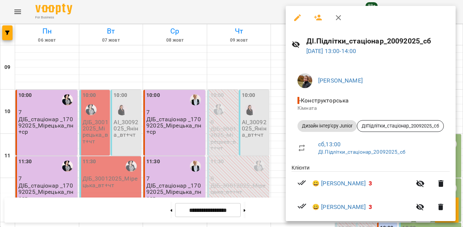
click at [160, 145] on div at bounding box center [231, 113] width 463 height 227
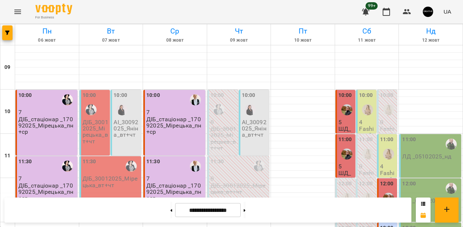
click at [15, 14] on icon "Menu" at bounding box center [17, 11] width 9 height 9
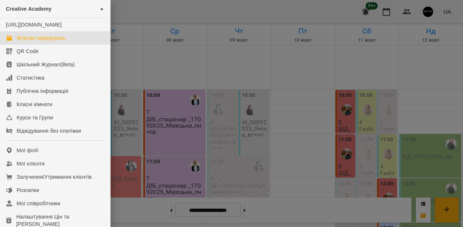
click at [32, 42] on div "Журнал відвідувань" at bounding box center [41, 37] width 49 height 7
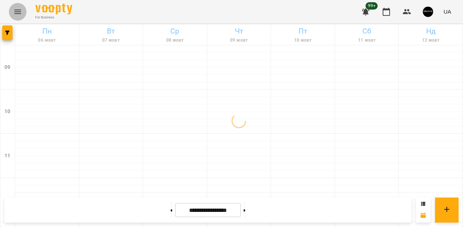
click at [14, 12] on icon "Menu" at bounding box center [17, 12] width 7 height 4
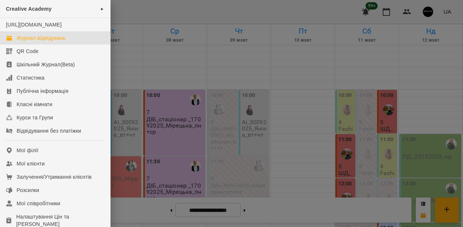
click at [45, 42] on div "Журнал відвідувань" at bounding box center [41, 37] width 49 height 7
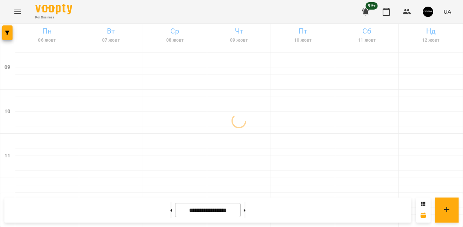
click at [18, 11] on icon "Menu" at bounding box center [17, 11] width 9 height 9
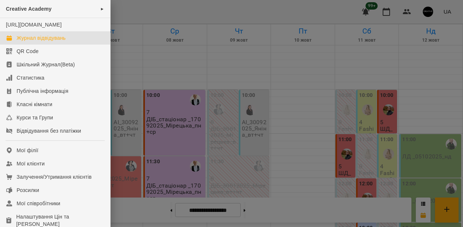
click at [125, 59] on div at bounding box center [231, 113] width 463 height 227
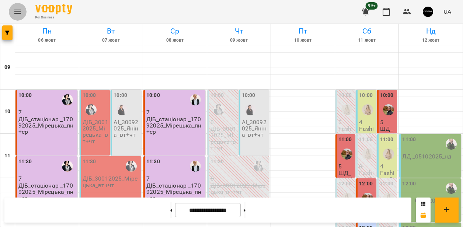
click at [19, 13] on icon "Menu" at bounding box center [17, 11] width 9 height 9
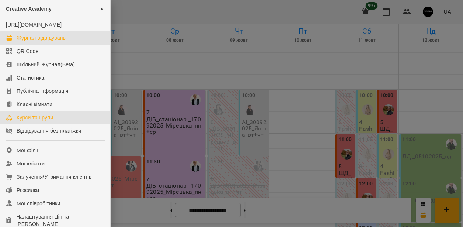
click at [36, 121] on div "Курси та Групи" at bounding box center [35, 117] width 36 height 7
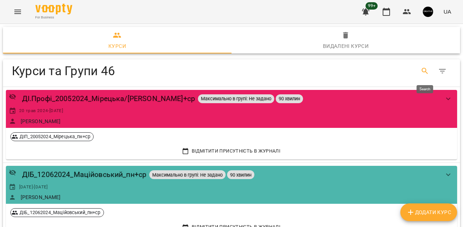
click at [424, 67] on icon "Search" at bounding box center [424, 71] width 9 height 9
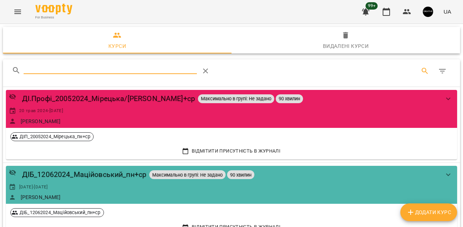
click at [168, 69] on input "Search" at bounding box center [110, 68] width 173 height 12
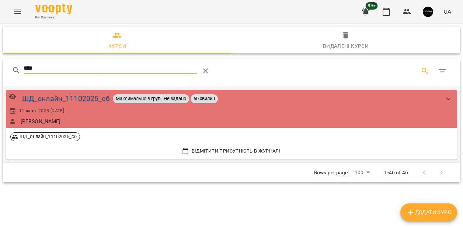
type input "****"
click at [70, 101] on div "ШД_онлайн_11102025_сб" at bounding box center [66, 98] width 88 height 11
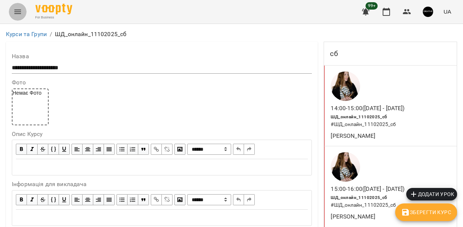
click at [17, 9] on icon "Menu" at bounding box center [17, 11] width 9 height 9
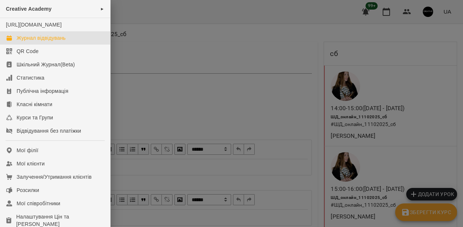
click at [49, 42] on div "Журнал відвідувань" at bounding box center [41, 37] width 49 height 7
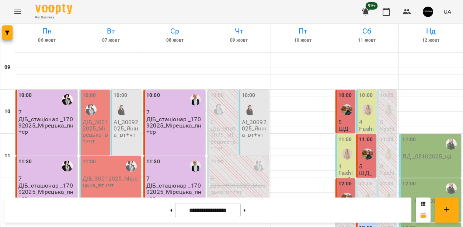
scroll to position [130, 0]
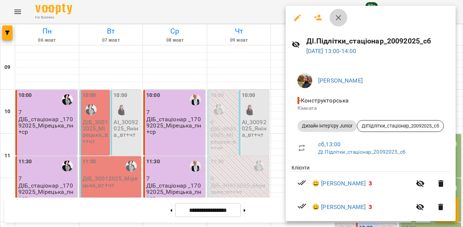
click at [337, 17] on icon "button" at bounding box center [338, 17] width 5 height 5
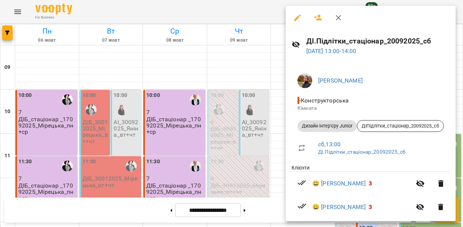
click at [230, 140] on div at bounding box center [231, 113] width 463 height 227
